Goal: Complete application form

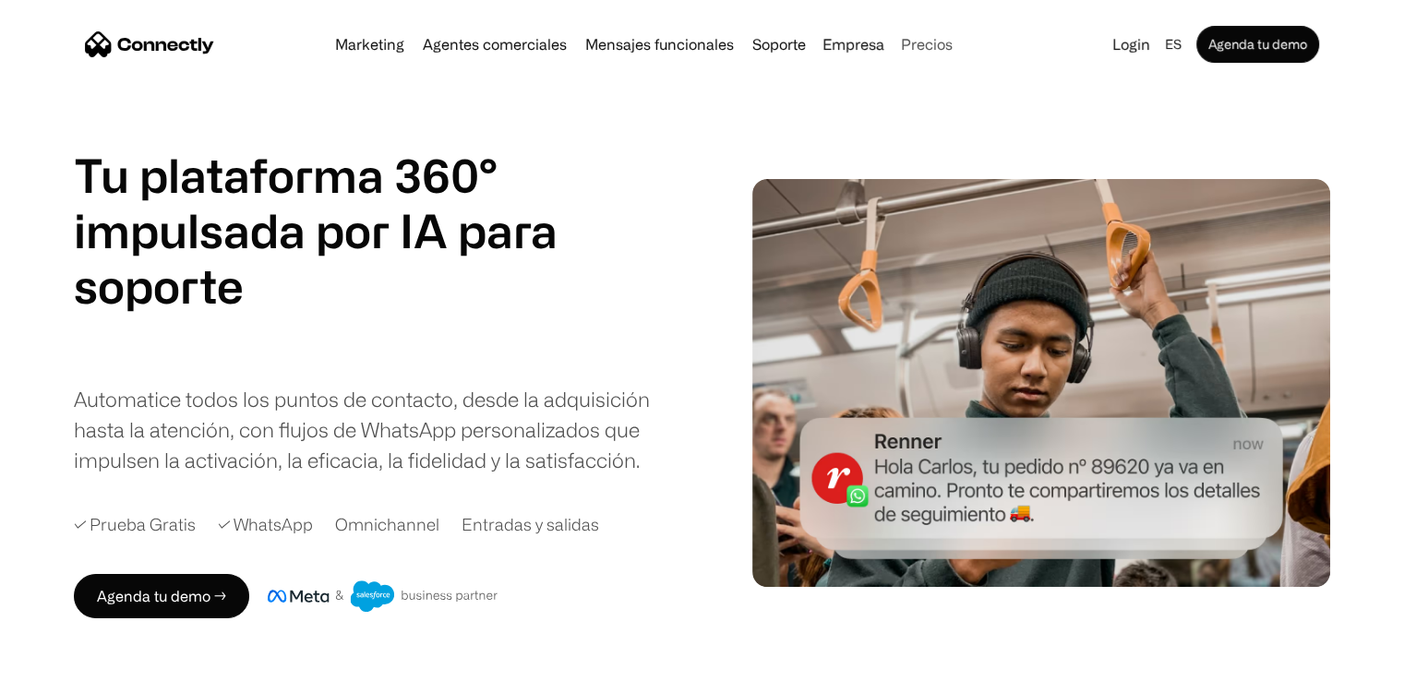
click at [939, 41] on link "Precios" at bounding box center [927, 44] width 66 height 15
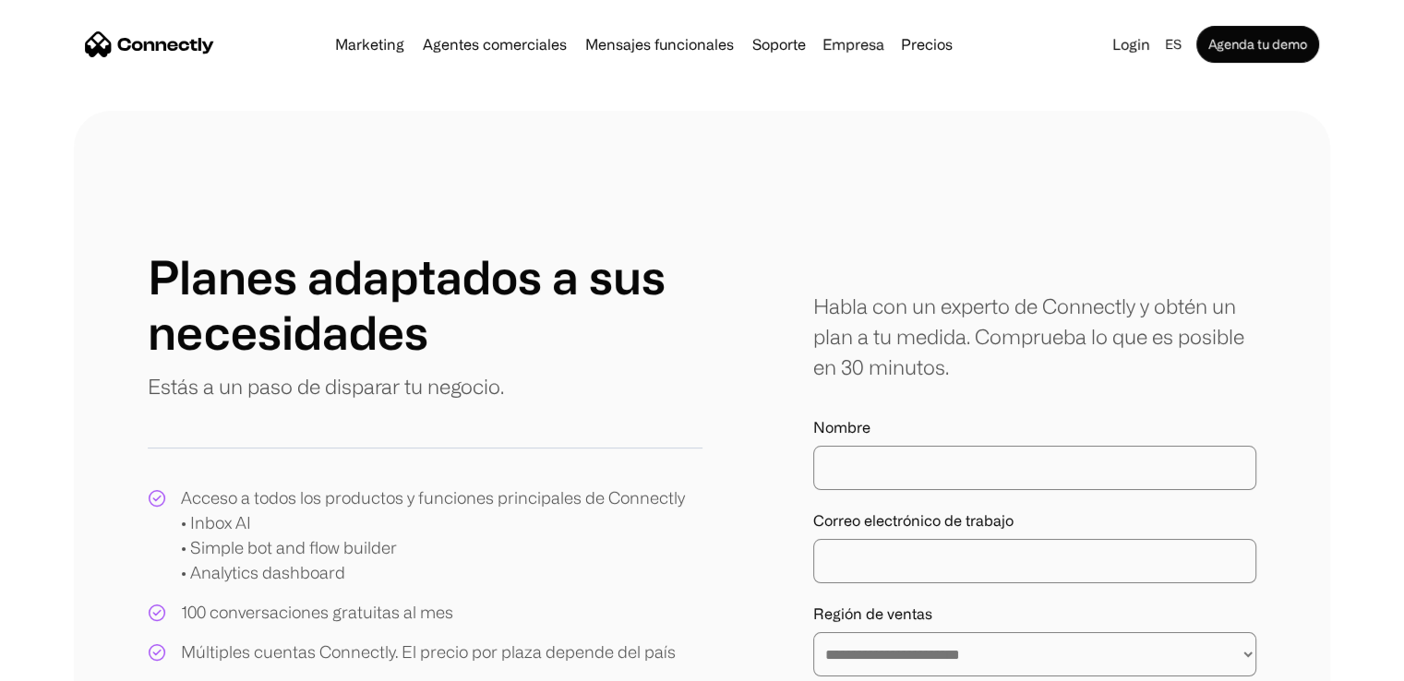
scroll to position [277, 0]
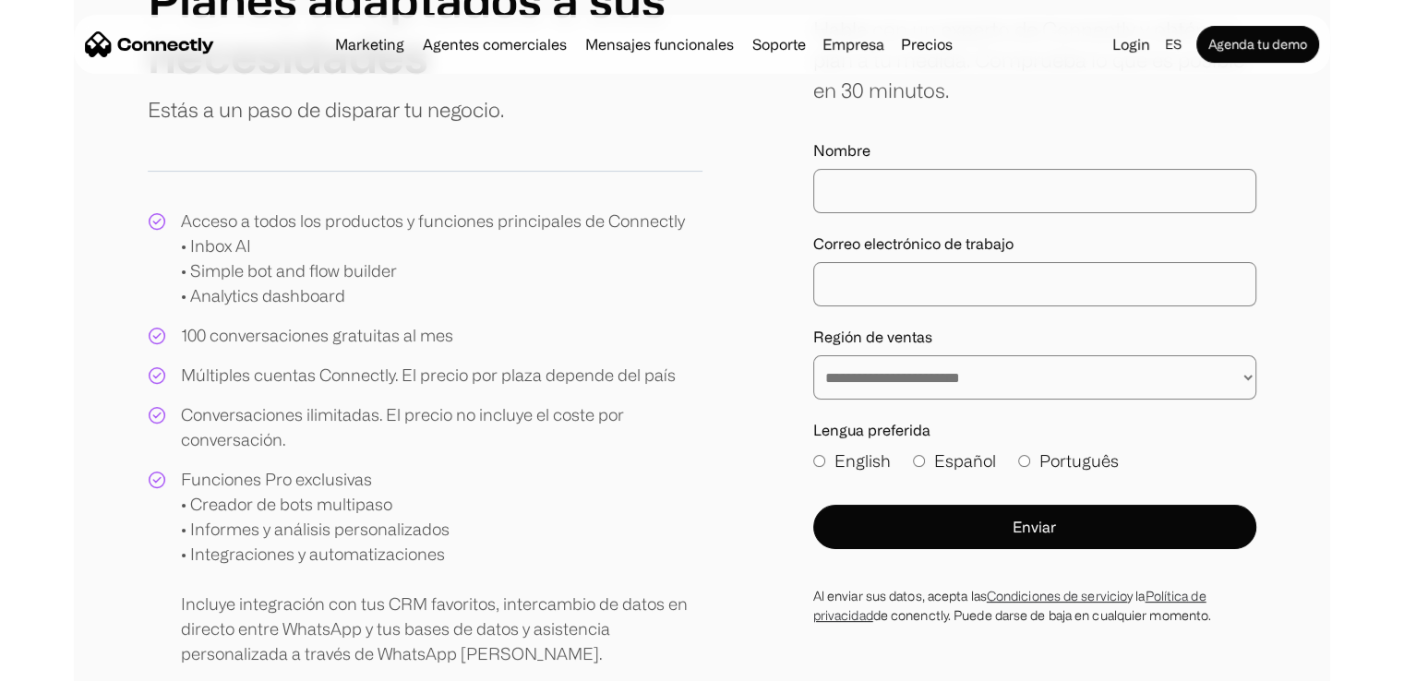
click at [852, 196] on input "Nombre" at bounding box center [1035, 191] width 443 height 44
type input "*"
type input "*****"
click at [856, 278] on input "Correo electrónico de trabajo" at bounding box center [1035, 284] width 443 height 44
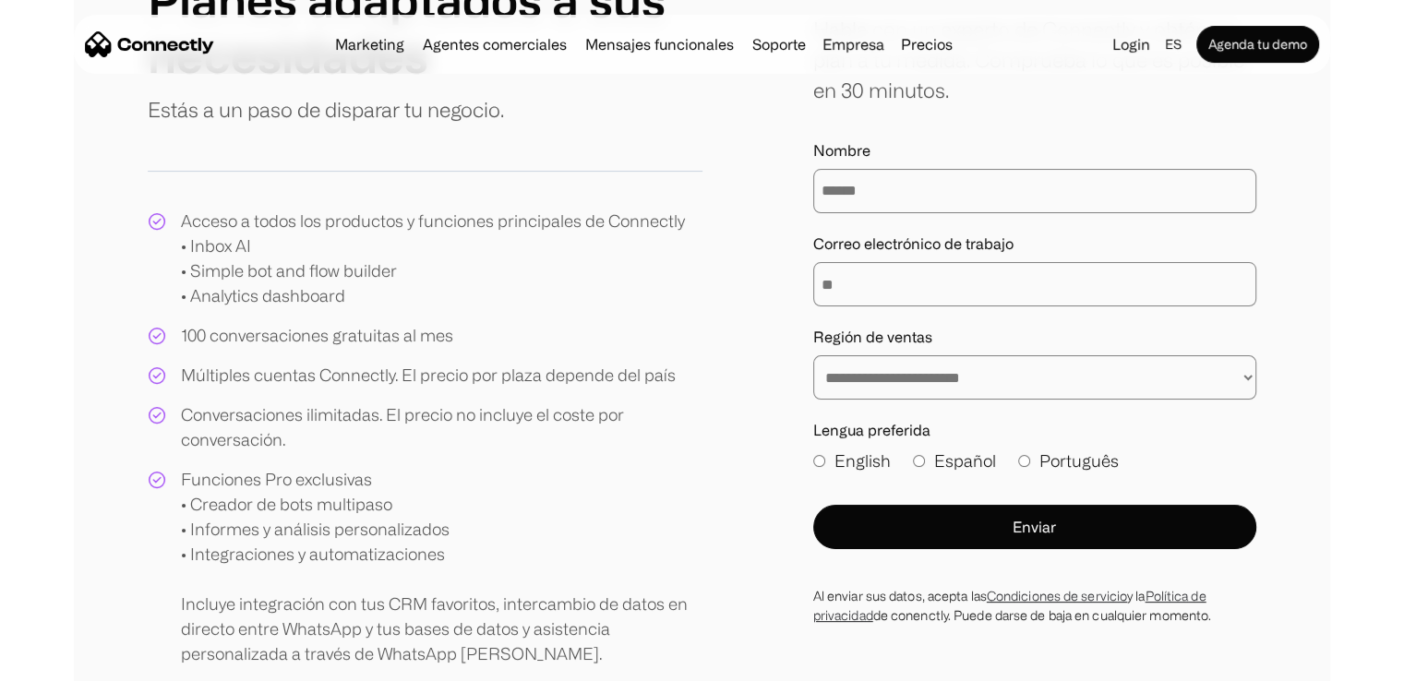
type input "*"
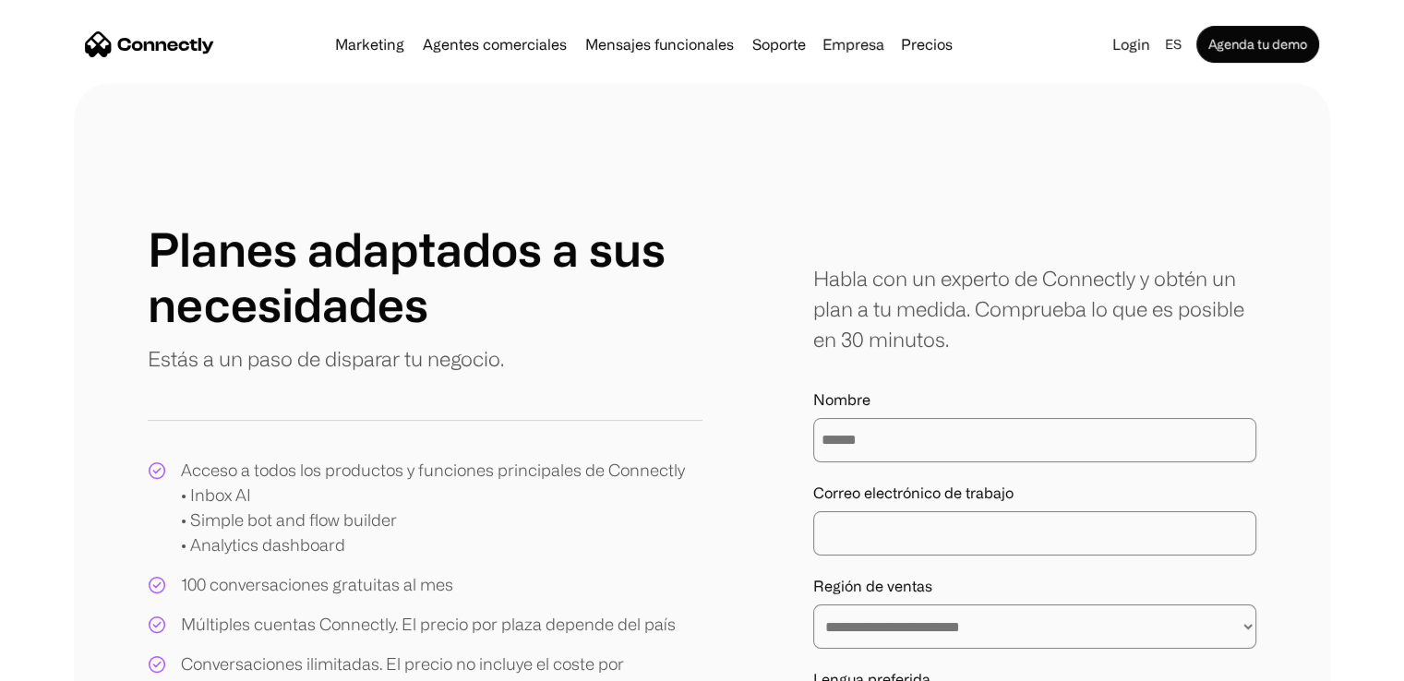
scroll to position [0, 0]
